Goal: Task Accomplishment & Management: Manage account settings

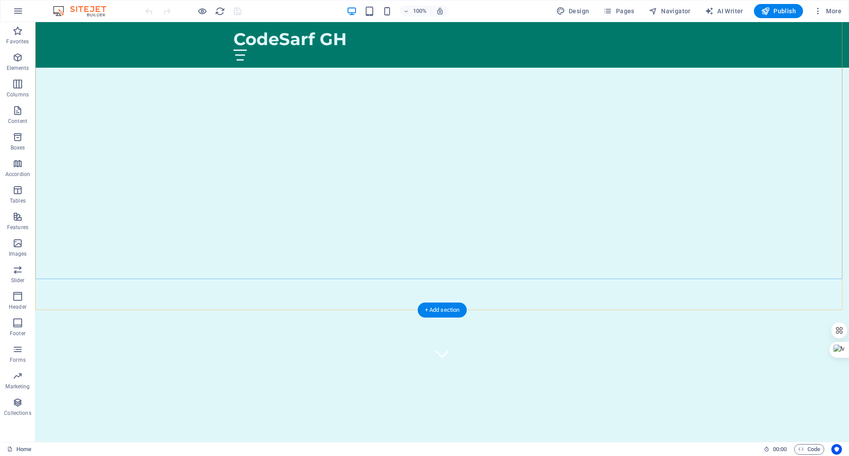
scroll to position [177, 0]
click at [438, 245] on figure at bounding box center [442, 251] width 13 height 13
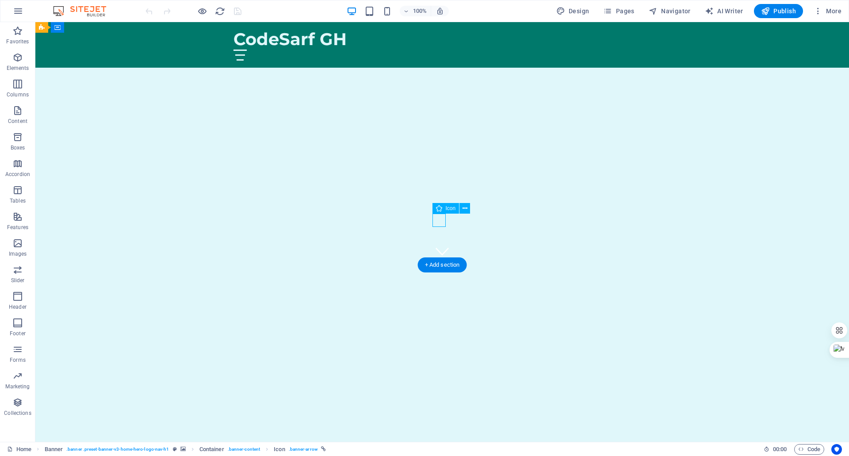
click at [437, 245] on figure at bounding box center [442, 251] width 13 height 13
click at [442, 245] on figure at bounding box center [442, 251] width 13 height 13
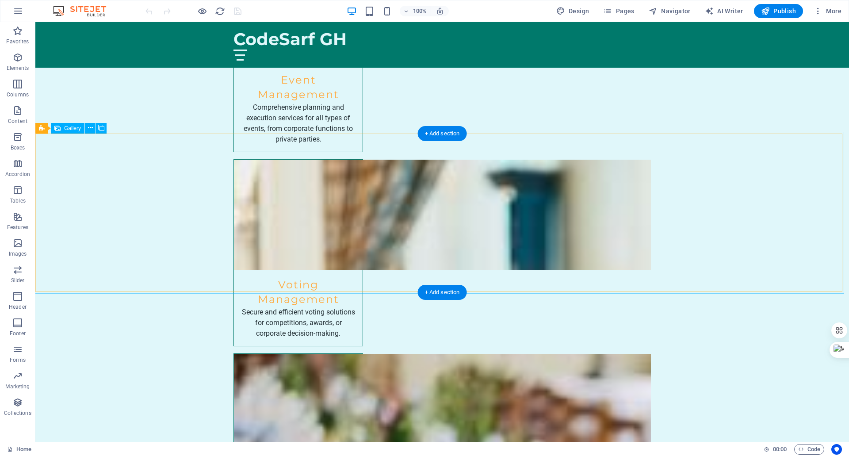
scroll to position [1199, 0]
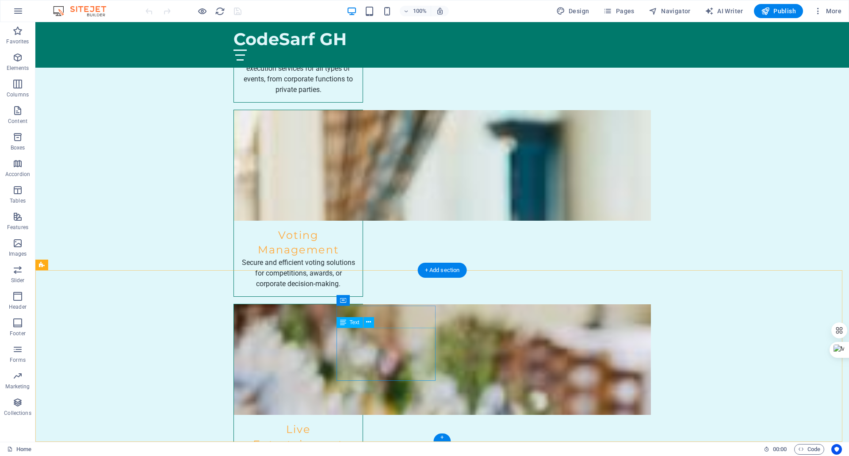
drag, startPoint x: 417, startPoint y: 353, endPoint x: 378, endPoint y: 355, distance: 39.0
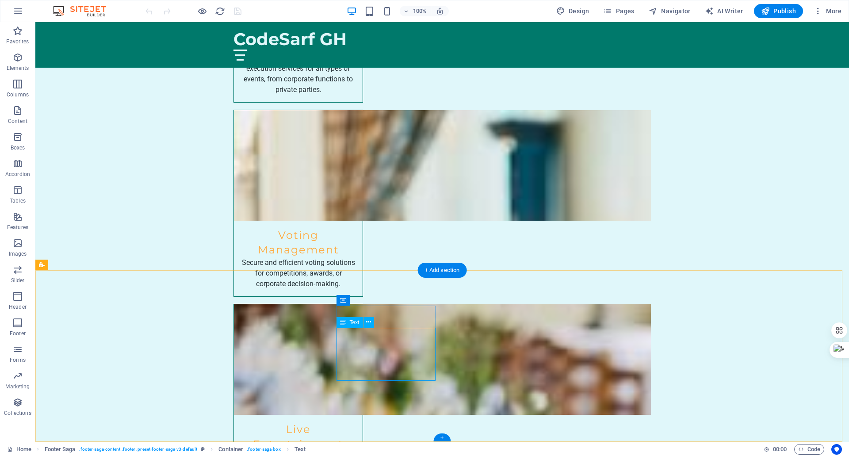
click at [370, 325] on icon at bounding box center [368, 321] width 5 height 9
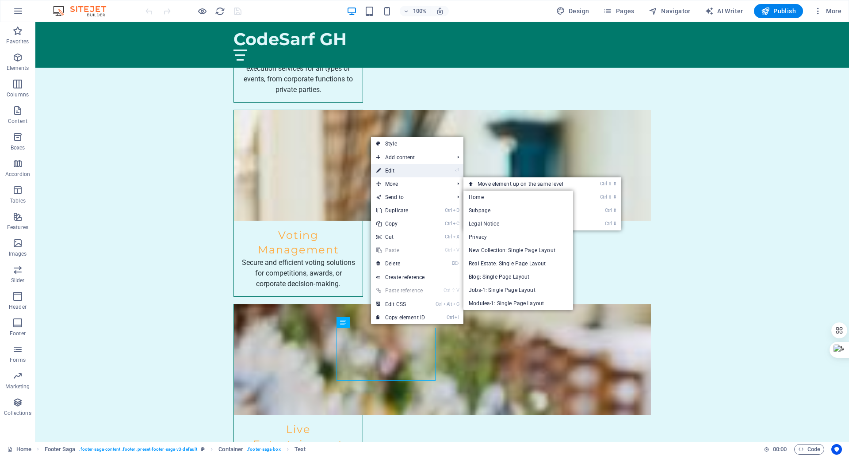
click at [398, 172] on link "⏎ Edit" at bounding box center [400, 170] width 59 height 13
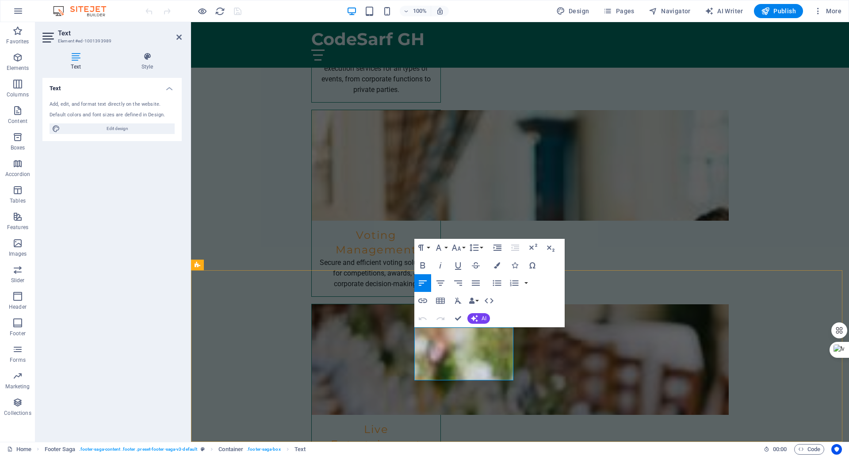
scroll to position [1168, 0]
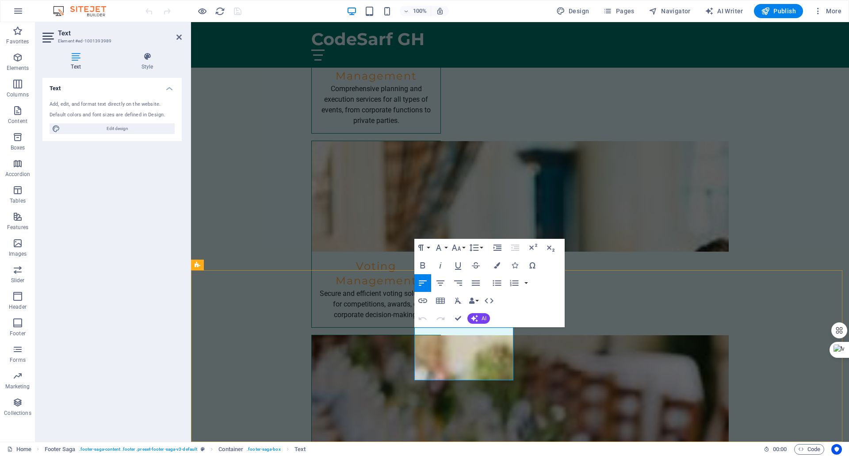
drag, startPoint x: 493, startPoint y: 352, endPoint x: 685, endPoint y: 374, distance: 193.2
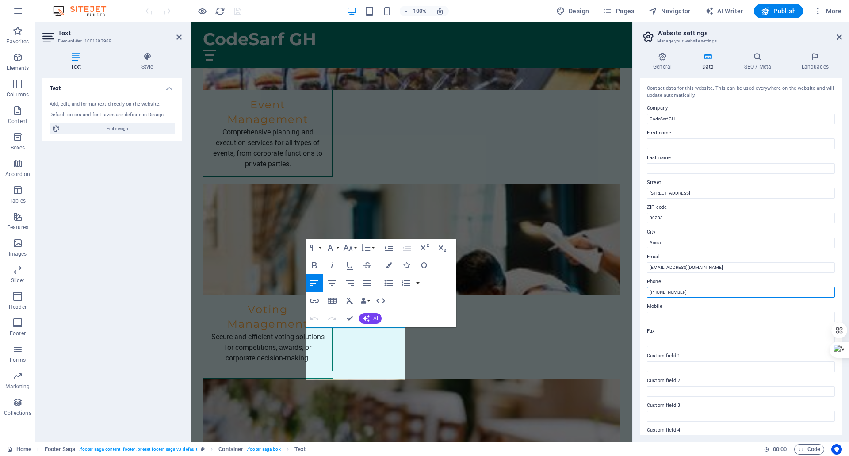
click at [690, 291] on input "[PHONE_NUMBER]" at bounding box center [741, 292] width 188 height 11
drag, startPoint x: 695, startPoint y: 292, endPoint x: 688, endPoint y: 298, distance: 8.8
click at [688, 298] on div "Contact data for this website. This can be used everywhere on the website and w…" at bounding box center [741, 256] width 202 height 357
click at [650, 291] on input "0596223648" at bounding box center [741, 292] width 188 height 11
click at [652, 291] on input "0596223648" at bounding box center [741, 292] width 188 height 11
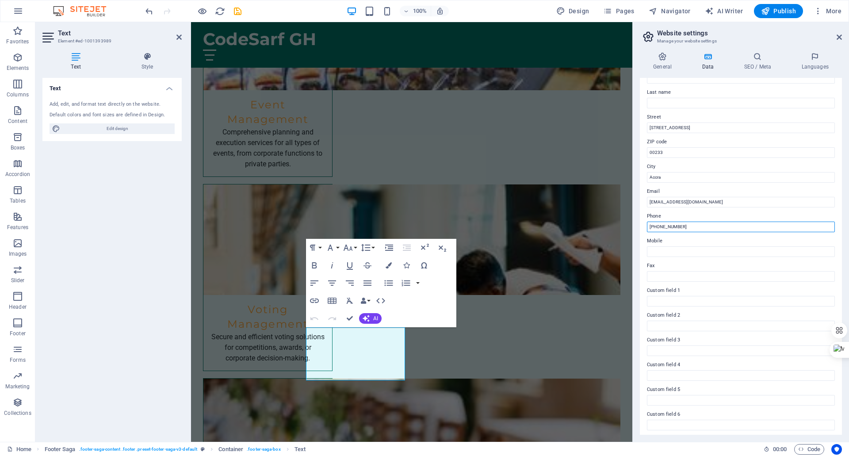
scroll to position [68, 0]
click at [654, 225] on input "[PHONE_NUMBER]" at bounding box center [741, 224] width 188 height 11
click at [652, 225] on input "[PHONE_NUMBER]" at bounding box center [741, 224] width 188 height 11
drag, startPoint x: 685, startPoint y: 225, endPoint x: 644, endPoint y: 226, distance: 41.6
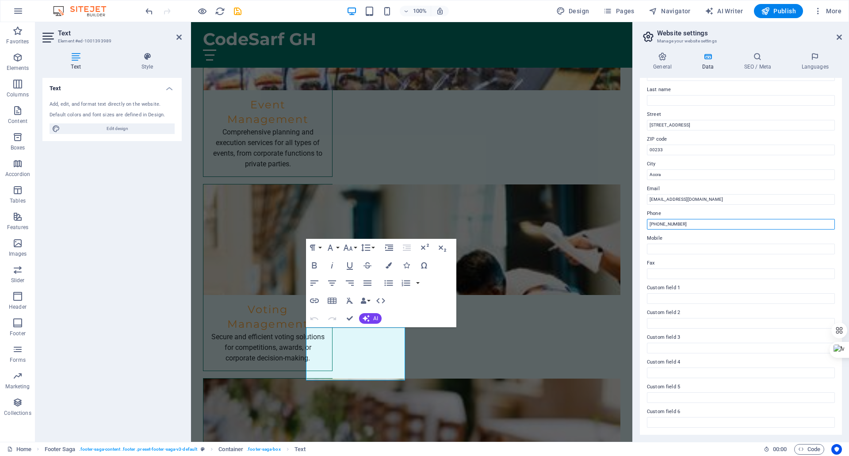
click at [644, 226] on div "Contact data for this website. This can be used everywhere on the website and w…" at bounding box center [741, 256] width 202 height 357
type input "[PHONE_NUMBER]"
click at [657, 252] on input "Mobile" at bounding box center [741, 249] width 188 height 11
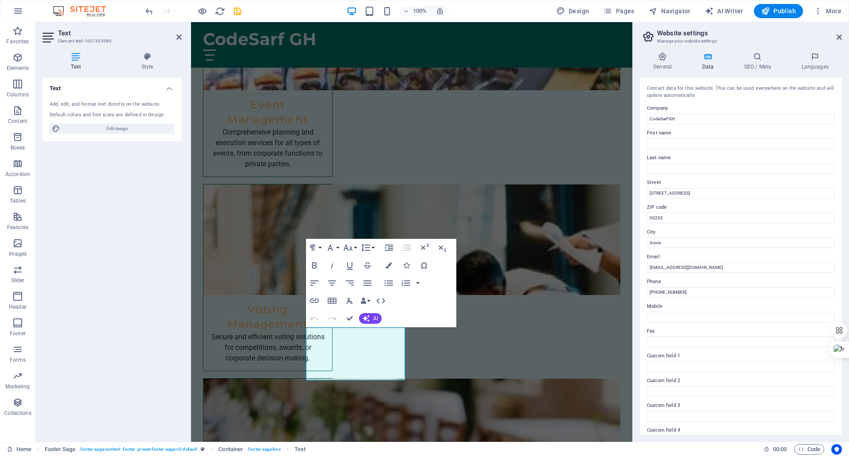
click at [705, 229] on label "City" at bounding box center [741, 232] width 188 height 11
click at [705, 237] on input "Accra" at bounding box center [741, 242] width 188 height 11
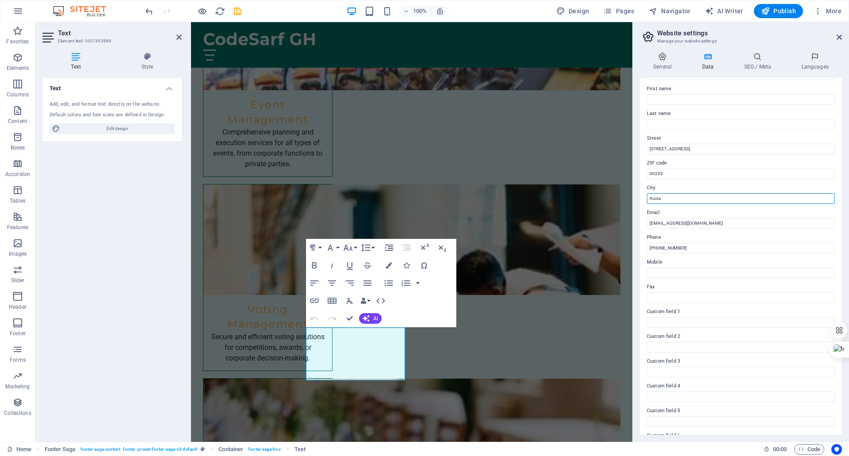
scroll to position [68, 0]
click at [785, 14] on span "Publish" at bounding box center [778, 11] width 35 height 9
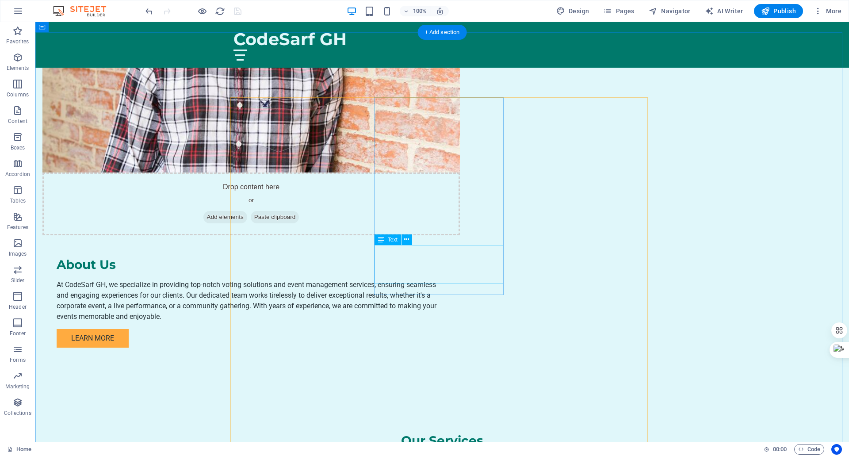
scroll to position [663, 0]
